Goal: Transaction & Acquisition: Purchase product/service

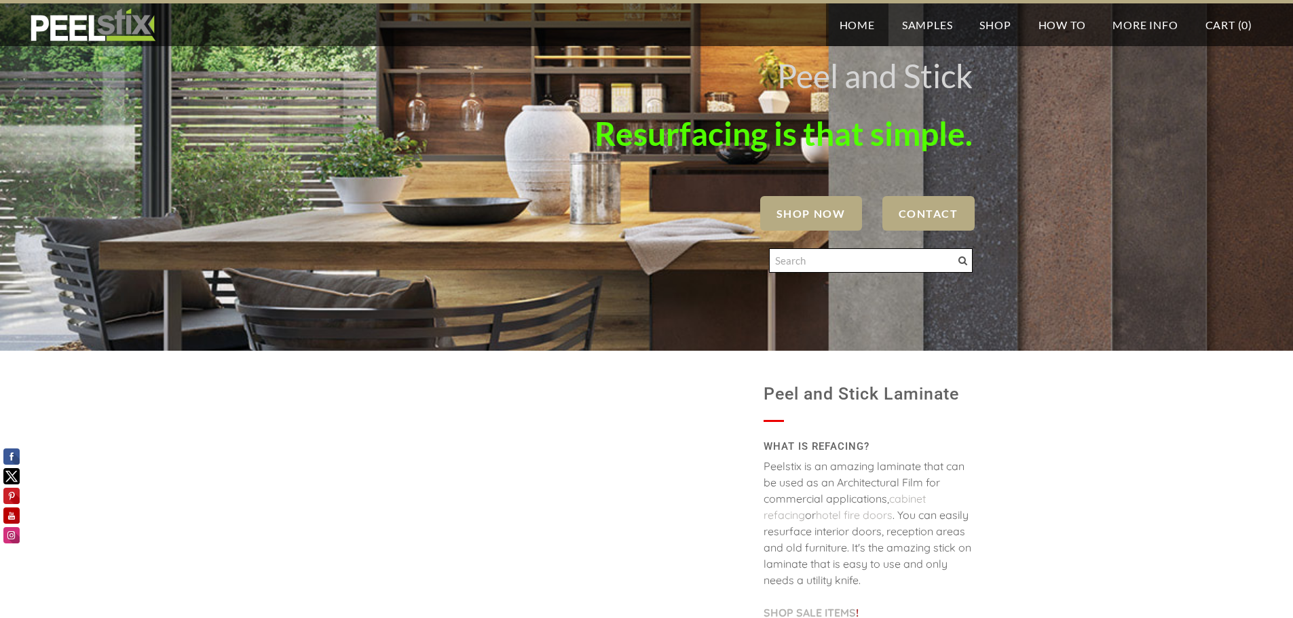
click at [806, 264] on input "Search" at bounding box center [871, 260] width 204 height 24
type input "Northern Plain"
click at [961, 261] on span at bounding box center [963, 261] width 9 height 9
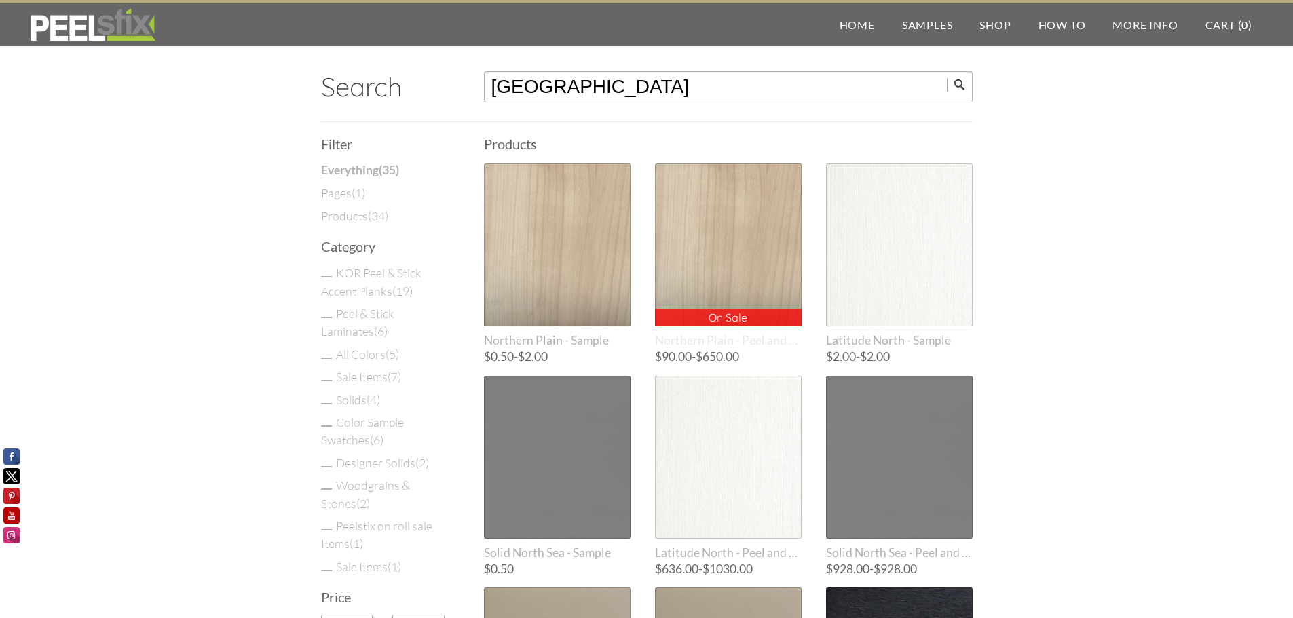
click at [697, 260] on div "On Sale On Sale" at bounding box center [728, 245] width 147 height 163
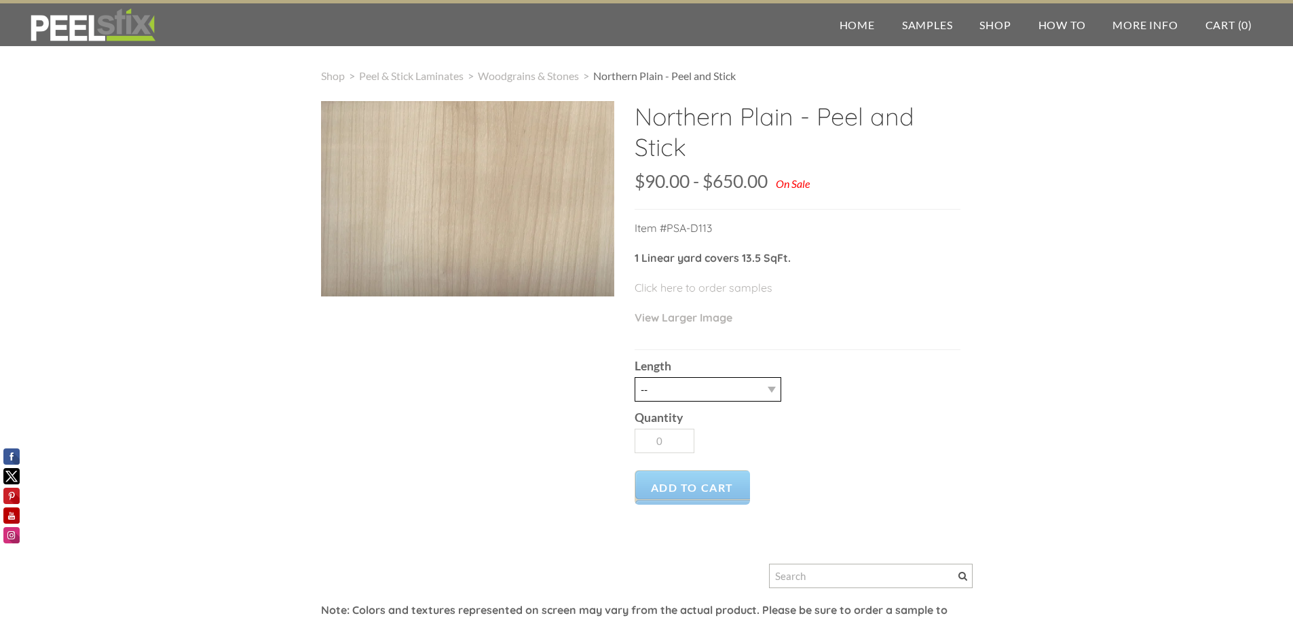
click at [772, 388] on select "-- 3LY 10LY 15LY 30LY" at bounding box center [708, 389] width 147 height 24
